Goal: Find specific page/section: Find specific page/section

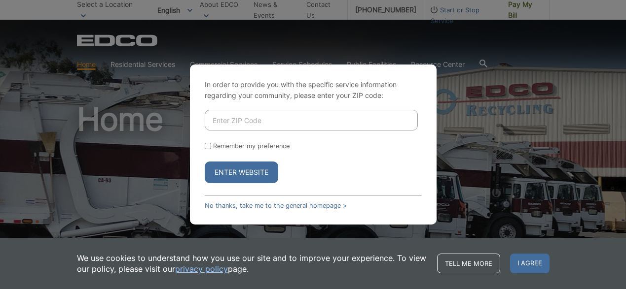
drag, startPoint x: 270, startPoint y: 124, endPoint x: 260, endPoint y: 123, distance: 10.0
click at [262, 124] on input "Enter ZIP Code" at bounding box center [311, 120] width 213 height 21
type input "92115"
click at [205, 162] on button "Enter Website" at bounding box center [241, 173] width 73 height 22
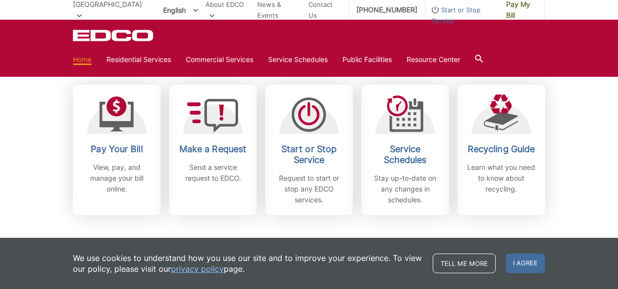
scroll to position [296, 0]
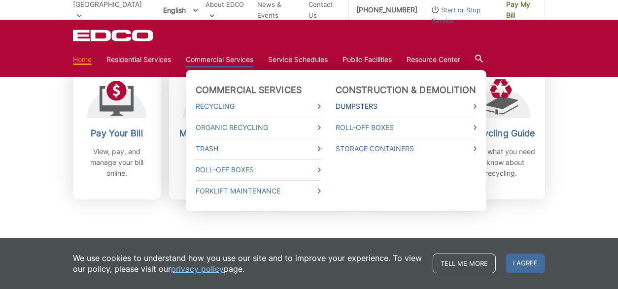
click at [474, 106] on icon at bounding box center [475, 106] width 3 height 5
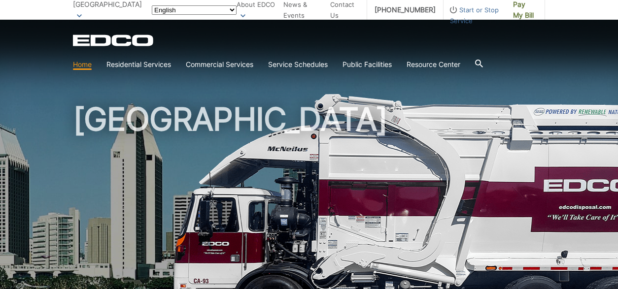
scroll to position [296, 0]
